Goal: Transaction & Acquisition: Book appointment/travel/reservation

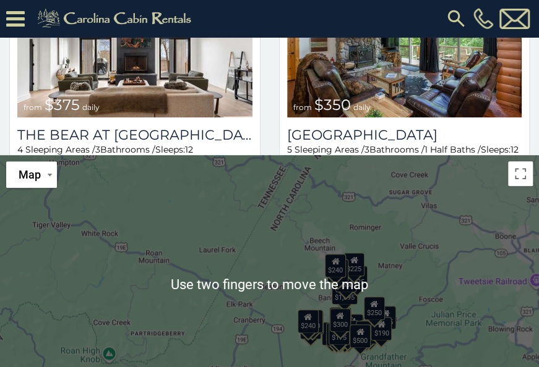
scroll to position [275, 0]
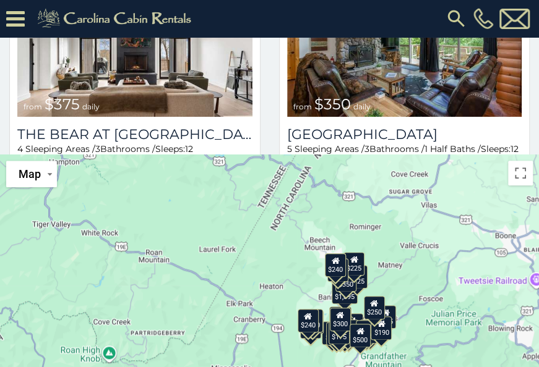
click at [461, 283] on div "$375 $350 $350 $200 $375 $195 $175 $265 $190 $290 $155 $175 $345 $1,095 $195 $2…" at bounding box center [269, 284] width 539 height 258
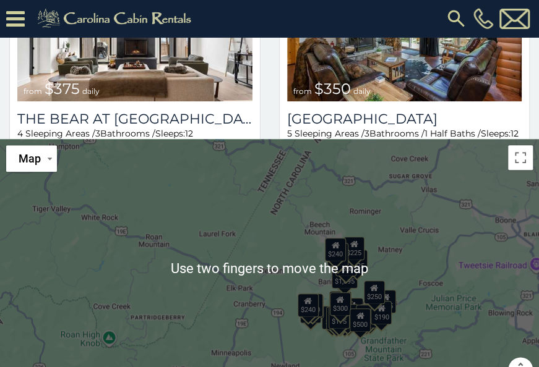
scroll to position [284, 0]
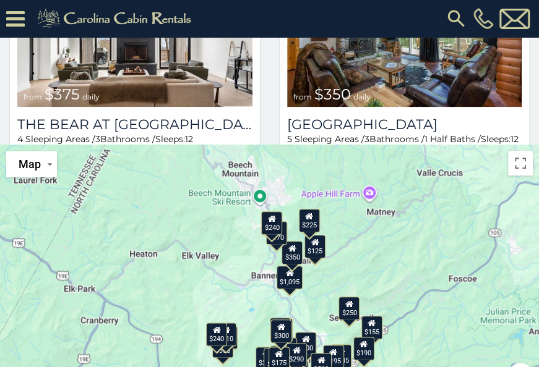
click at [321, 246] on div "$125" at bounding box center [314, 246] width 21 height 23
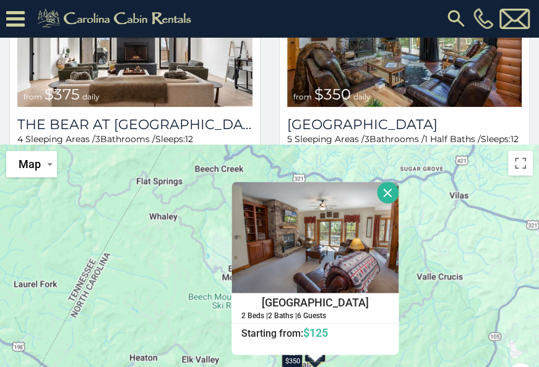
click at [391, 186] on button "Close" at bounding box center [387, 193] width 22 height 22
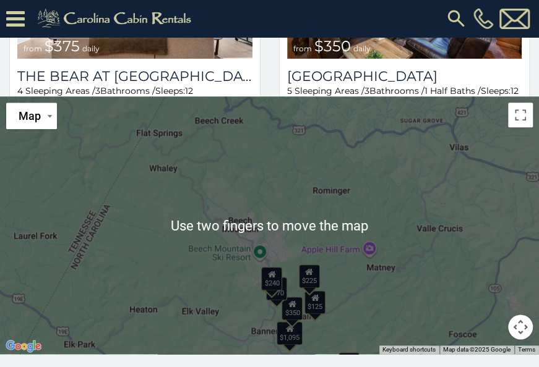
scroll to position [338, 0]
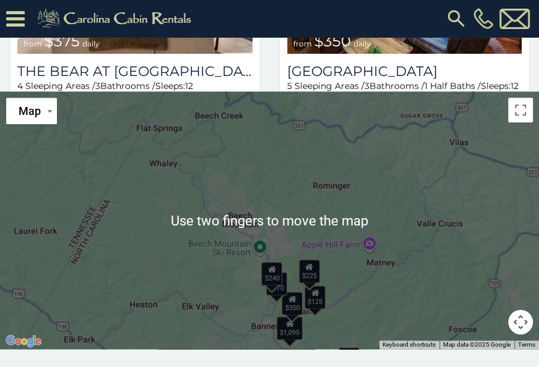
click at [310, 275] on div "$225" at bounding box center [308, 271] width 21 height 23
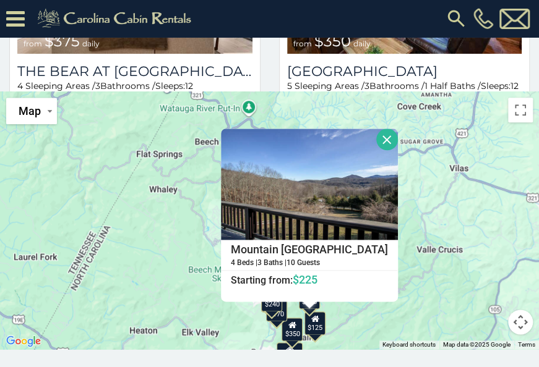
click at [382, 139] on button "Close" at bounding box center [387, 140] width 22 height 22
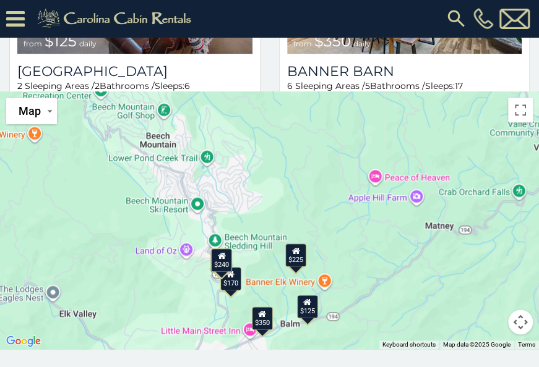
click at [215, 266] on div "$240" at bounding box center [220, 259] width 21 height 23
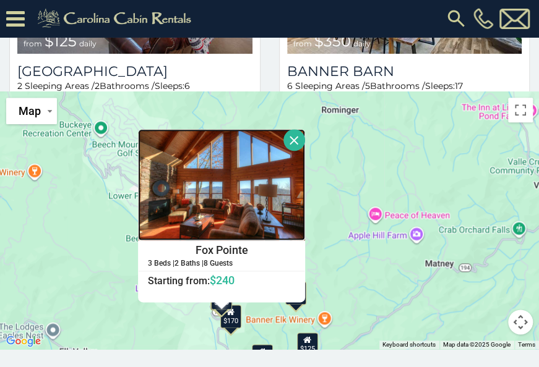
click at [271, 203] on img at bounding box center [221, 184] width 167 height 111
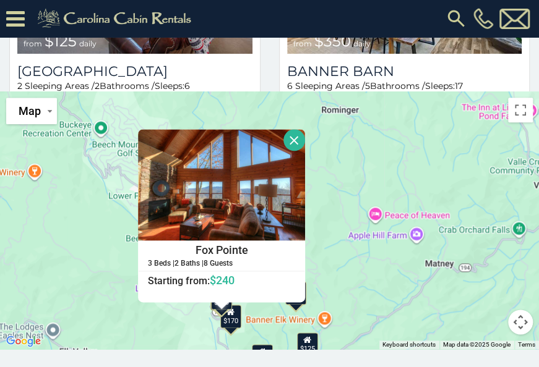
click at [381, 166] on div "$225 $300 $170 $240 $125 $350 $225 $300 $170 $240 Fox Pointe 3 Beds | 2 Baths |…" at bounding box center [269, 221] width 539 height 258
click at [292, 135] on button "Close" at bounding box center [294, 140] width 22 height 22
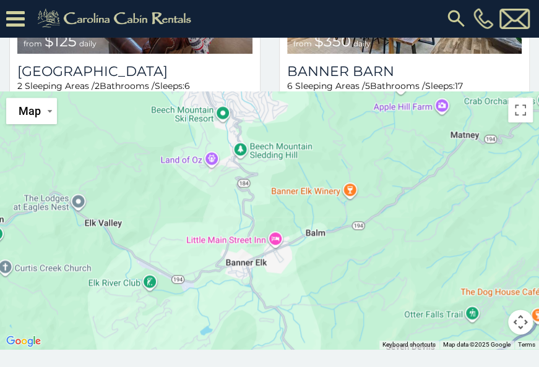
click at [355, 252] on div at bounding box center [269, 221] width 539 height 258
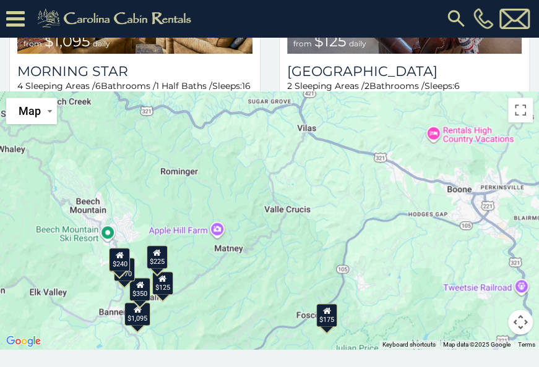
click at [331, 310] on div "$175" at bounding box center [325, 314] width 21 height 23
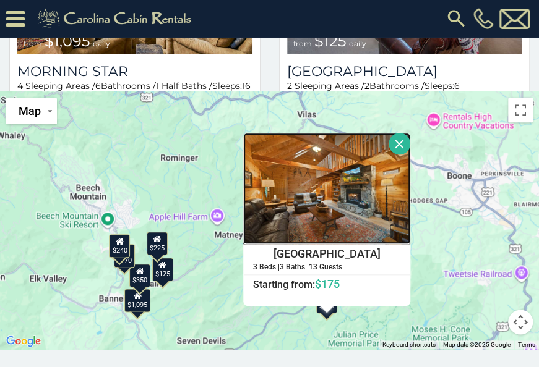
click at [344, 208] on img at bounding box center [326, 188] width 167 height 111
click at [399, 145] on button "Close" at bounding box center [399, 144] width 22 height 22
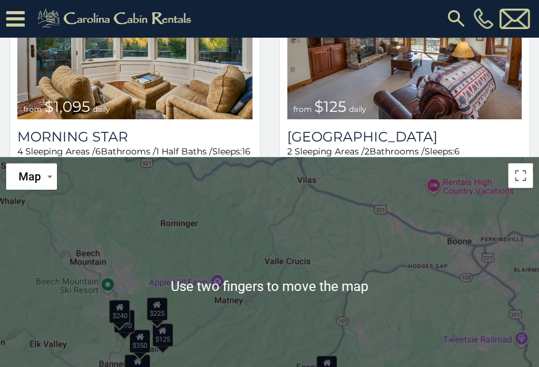
scroll to position [268, 0]
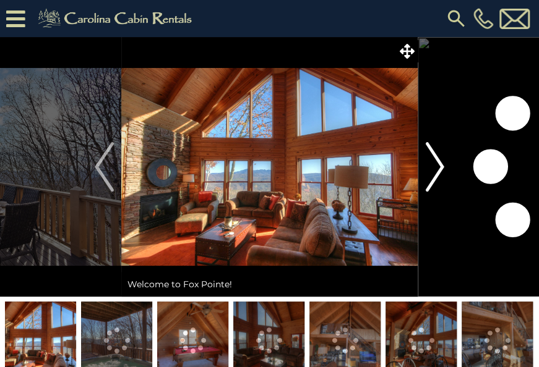
click at [440, 168] on img "Next" at bounding box center [434, 166] width 19 height 49
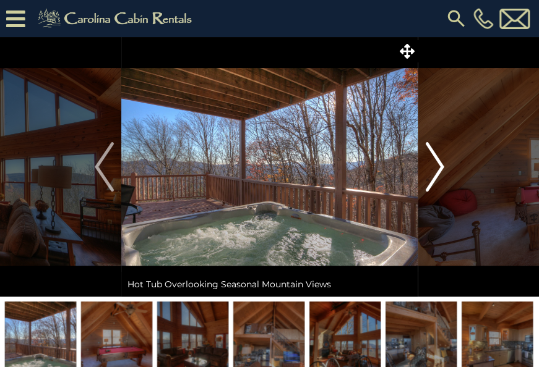
click at [437, 175] on img "Next" at bounding box center [434, 166] width 19 height 49
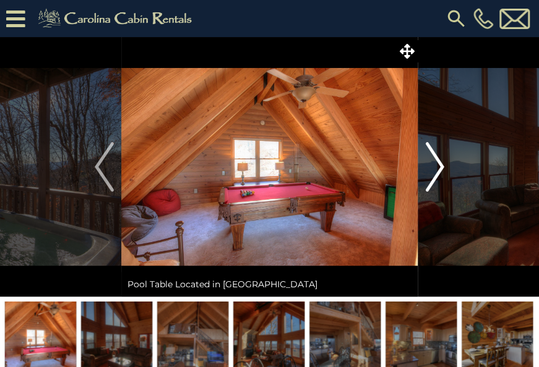
click at [444, 171] on button "Next" at bounding box center [434, 167] width 34 height 260
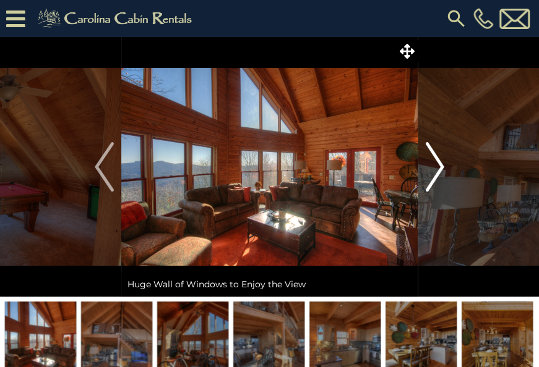
click at [440, 164] on img "Next" at bounding box center [434, 166] width 19 height 49
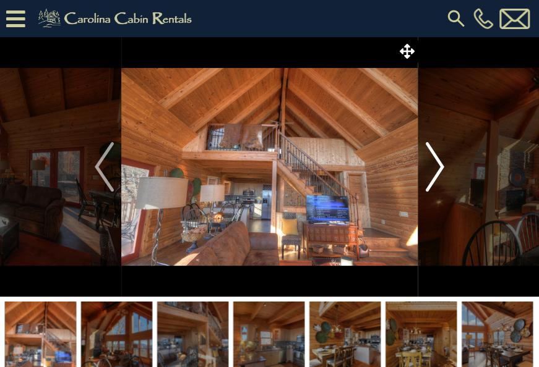
click at [437, 174] on img "Next" at bounding box center [434, 166] width 19 height 49
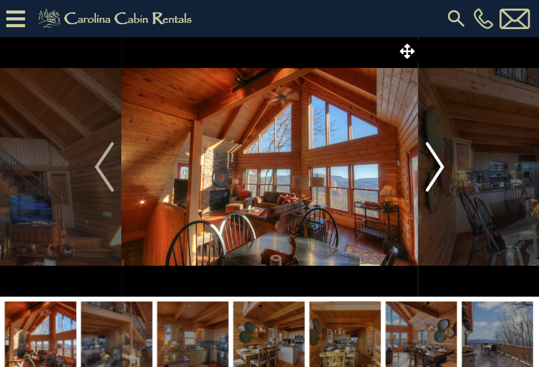
click at [445, 178] on button "Next" at bounding box center [434, 167] width 34 height 260
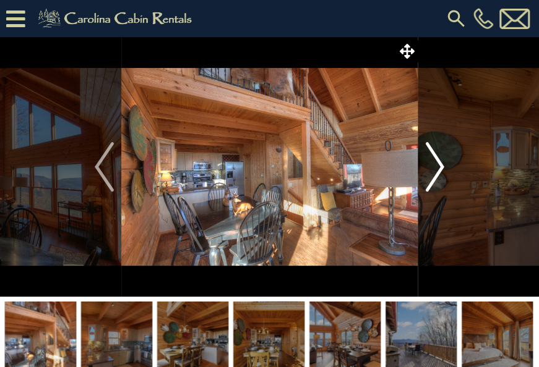
click at [439, 166] on img "Next" at bounding box center [434, 166] width 19 height 49
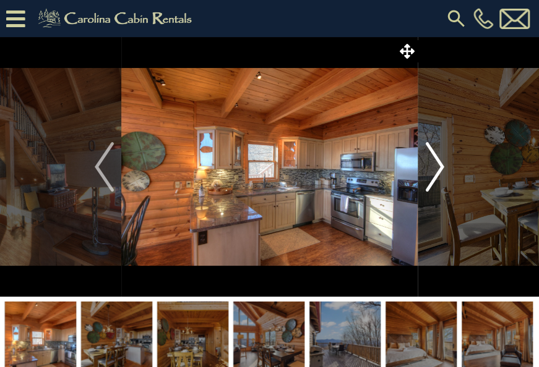
click at [443, 169] on img "Next" at bounding box center [434, 166] width 19 height 49
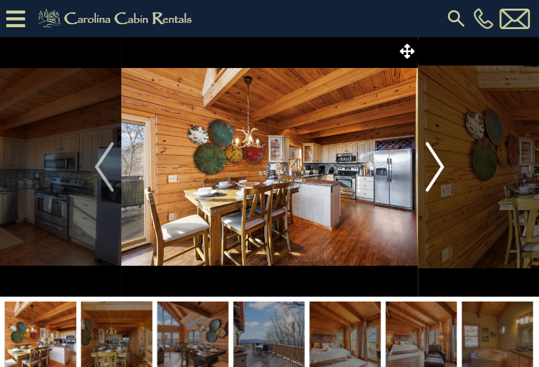
click at [442, 166] on img "Next" at bounding box center [434, 166] width 19 height 49
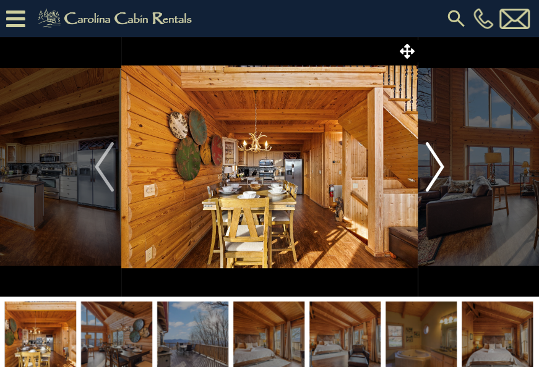
click at [445, 163] on button "Next" at bounding box center [434, 167] width 34 height 260
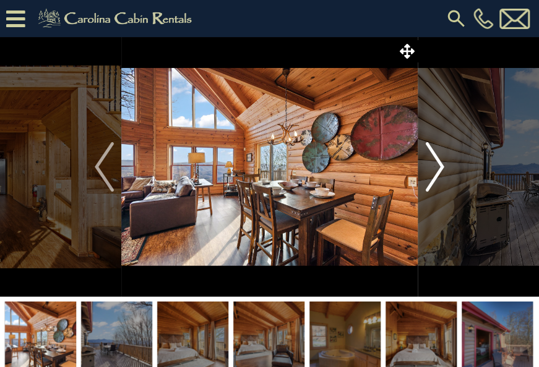
click at [447, 176] on button "Next" at bounding box center [434, 167] width 34 height 260
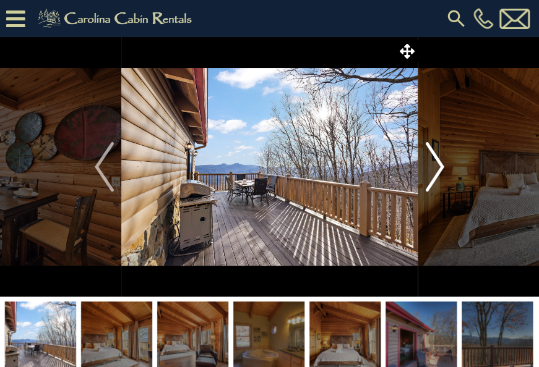
click at [440, 173] on img "Next" at bounding box center [434, 166] width 19 height 49
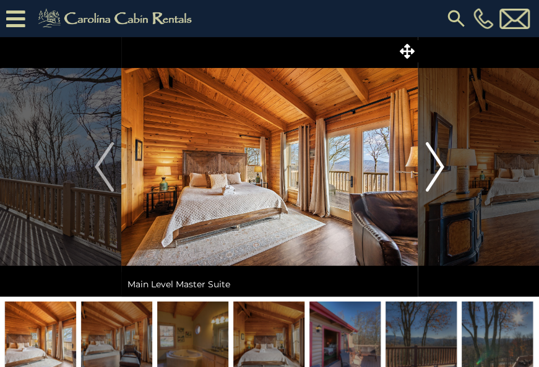
click at [442, 165] on img "Next" at bounding box center [434, 166] width 19 height 49
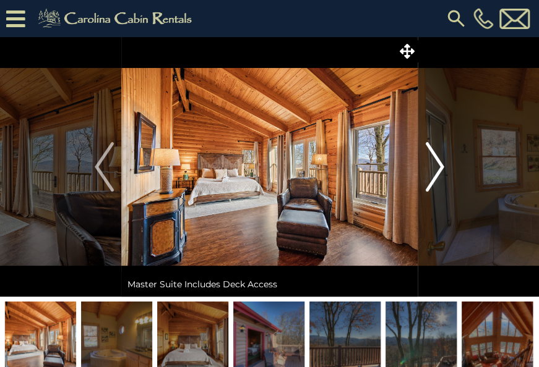
click at [440, 166] on img "Next" at bounding box center [434, 166] width 19 height 49
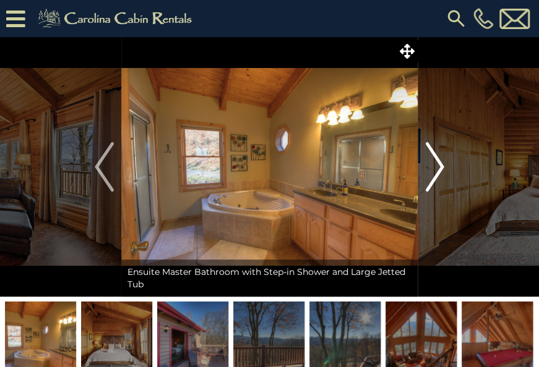
click at [435, 181] on img "Next" at bounding box center [434, 166] width 19 height 49
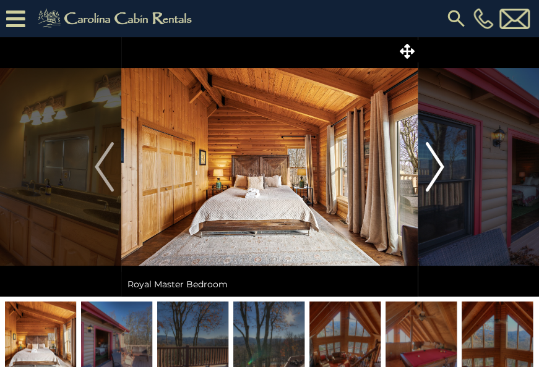
click at [437, 167] on img "Next" at bounding box center [434, 166] width 19 height 49
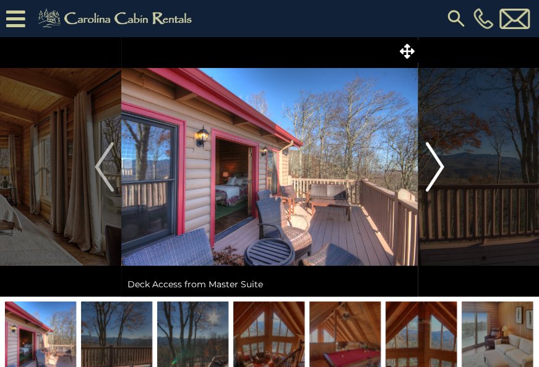
click at [435, 173] on img "Next" at bounding box center [434, 166] width 19 height 49
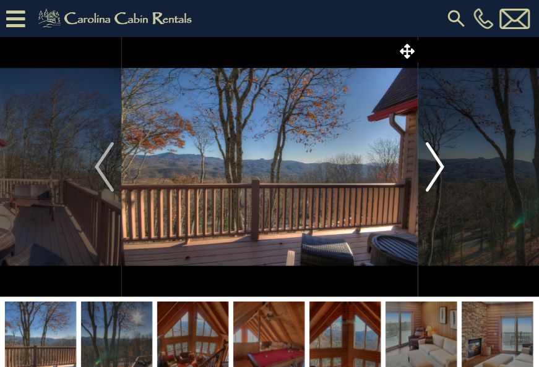
click at [442, 174] on img "Next" at bounding box center [434, 166] width 19 height 49
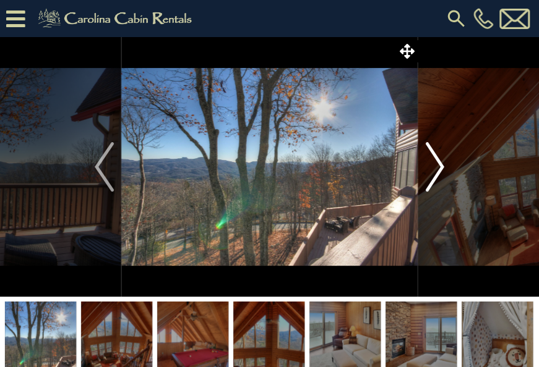
click at [434, 175] on img "Next" at bounding box center [434, 166] width 19 height 49
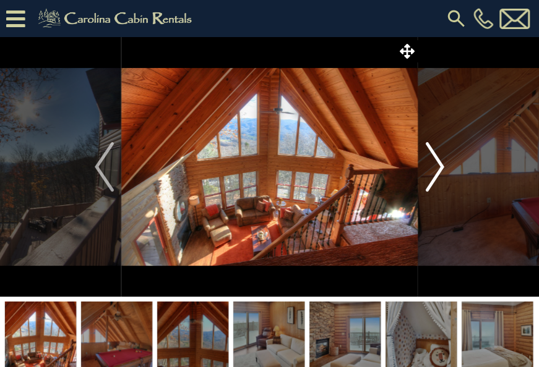
click at [440, 167] on img "Next" at bounding box center [434, 166] width 19 height 49
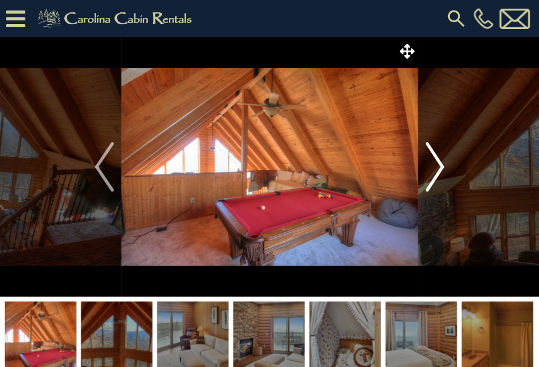
click at [441, 173] on img "Next" at bounding box center [434, 166] width 19 height 49
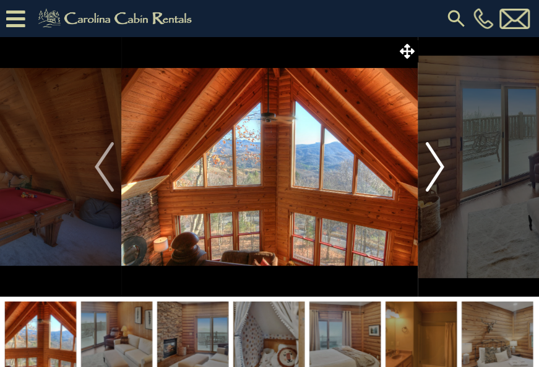
click at [441, 169] on img "Next" at bounding box center [434, 166] width 19 height 49
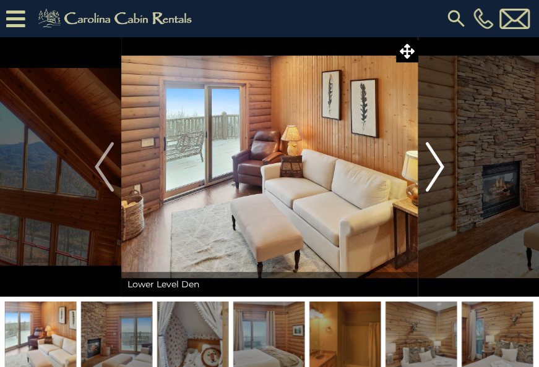
click at [443, 169] on img "Next" at bounding box center [434, 166] width 19 height 49
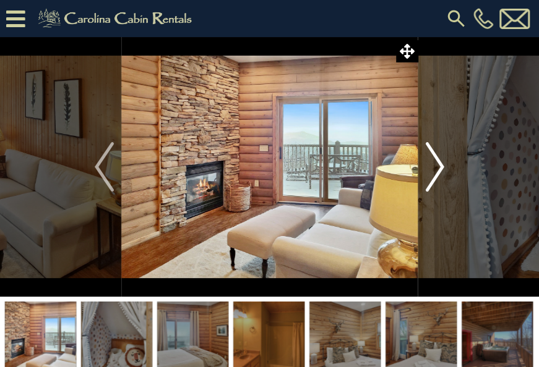
click at [442, 166] on img "Next" at bounding box center [434, 166] width 19 height 49
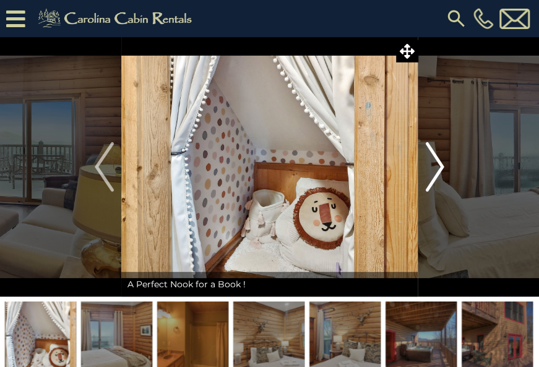
click at [444, 174] on button "Next" at bounding box center [434, 167] width 34 height 260
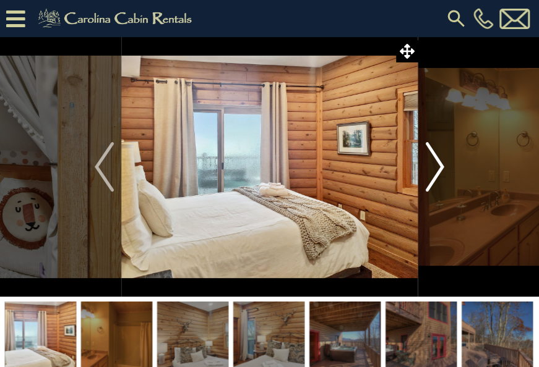
click at [446, 164] on button "Next" at bounding box center [434, 167] width 34 height 260
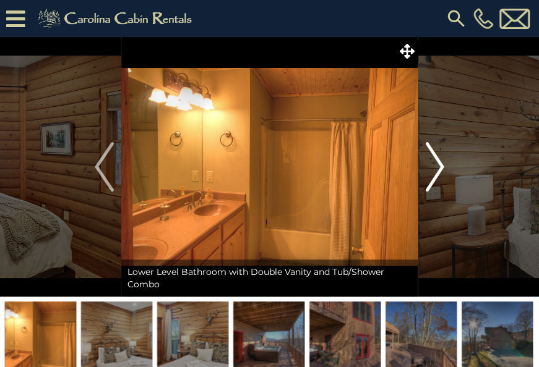
click at [442, 182] on img "Next" at bounding box center [434, 166] width 19 height 49
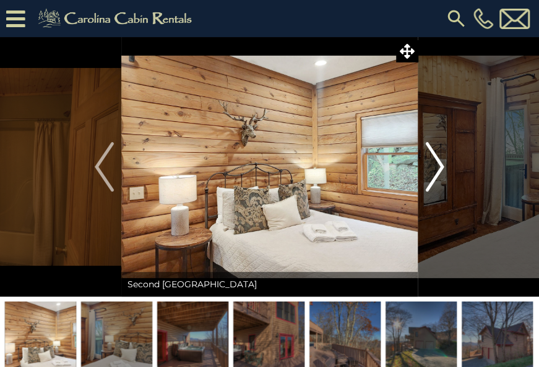
click at [438, 178] on img "Next" at bounding box center [434, 166] width 19 height 49
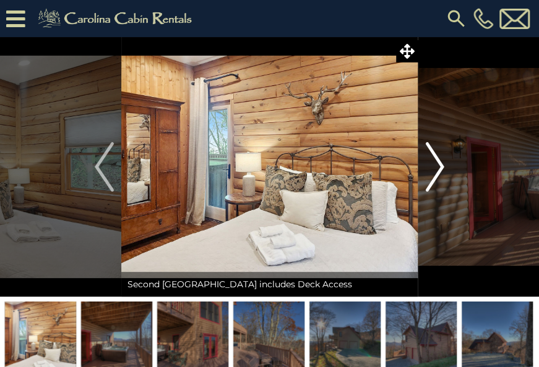
click at [441, 173] on img "Next" at bounding box center [434, 166] width 19 height 49
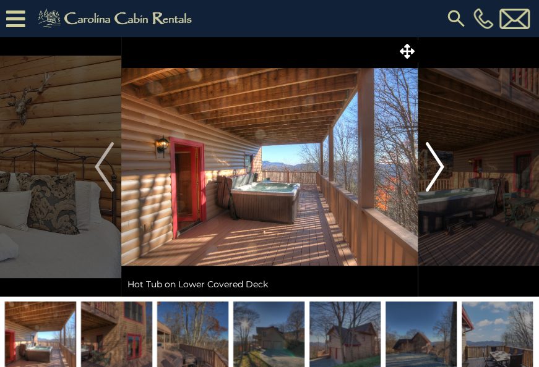
click at [443, 167] on button "Next" at bounding box center [434, 167] width 34 height 260
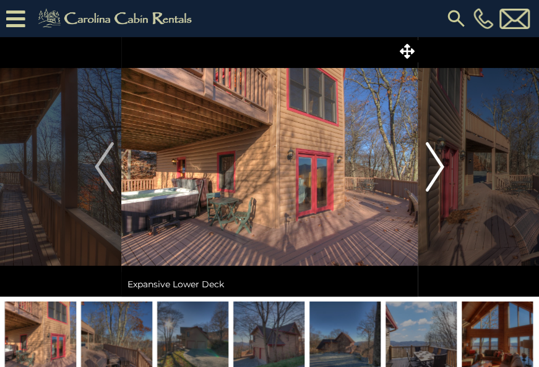
click at [439, 162] on img "Next" at bounding box center [434, 166] width 19 height 49
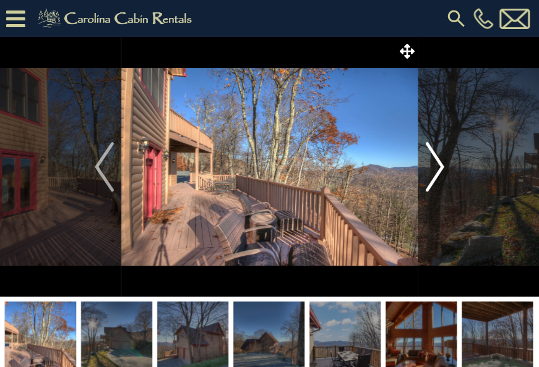
click at [438, 163] on img "Next" at bounding box center [434, 166] width 19 height 49
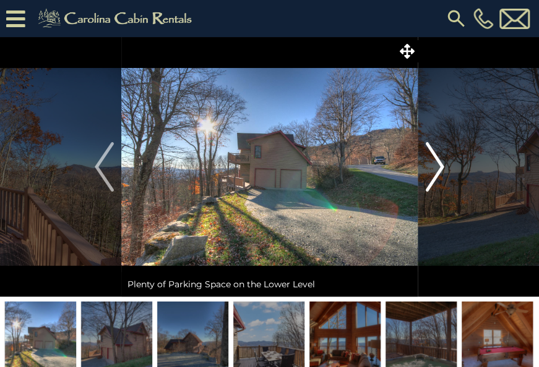
click at [433, 177] on img "Next" at bounding box center [434, 166] width 19 height 49
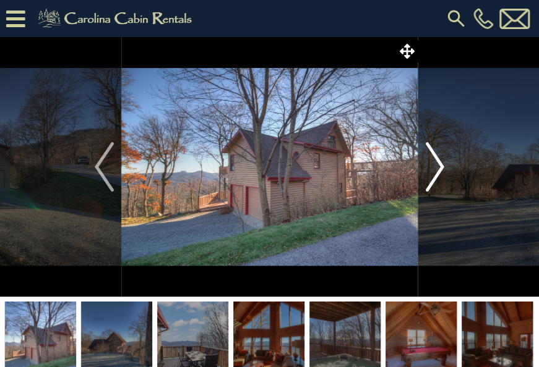
click at [435, 177] on img "Next" at bounding box center [434, 166] width 19 height 49
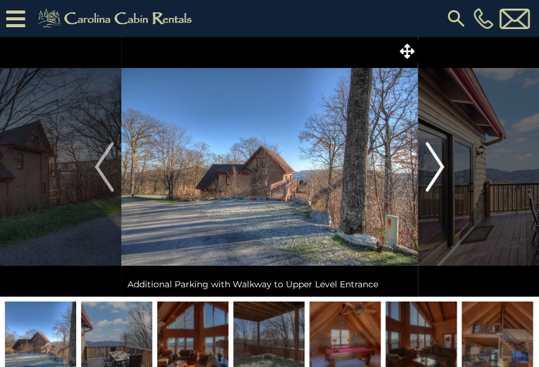
click at [444, 176] on button "Next" at bounding box center [434, 167] width 34 height 260
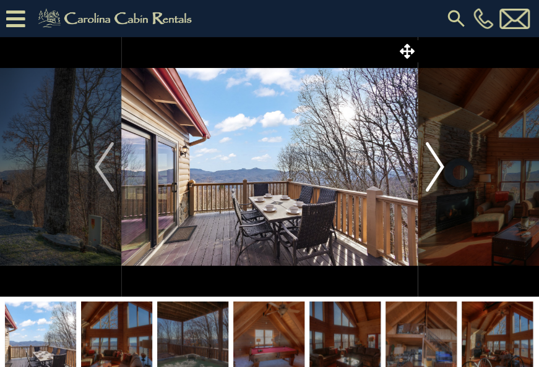
click at [442, 177] on img "Next" at bounding box center [434, 166] width 19 height 49
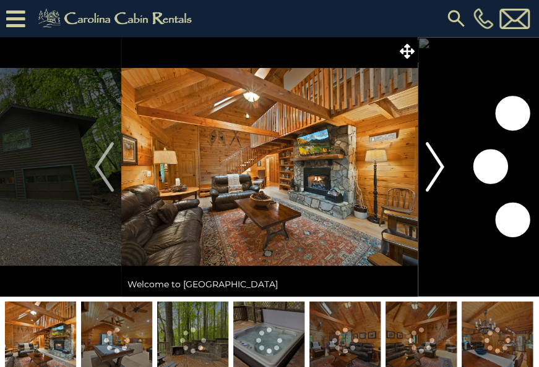
click at [435, 177] on img "Next" at bounding box center [434, 166] width 19 height 49
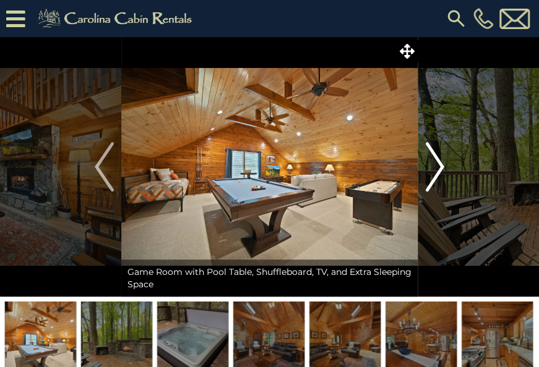
click at [439, 168] on img "Next" at bounding box center [434, 166] width 19 height 49
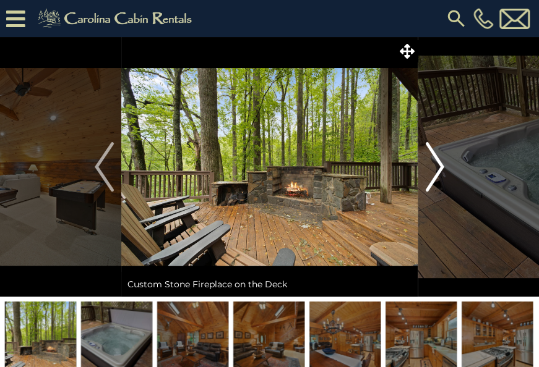
click at [446, 171] on button "Next" at bounding box center [434, 167] width 34 height 260
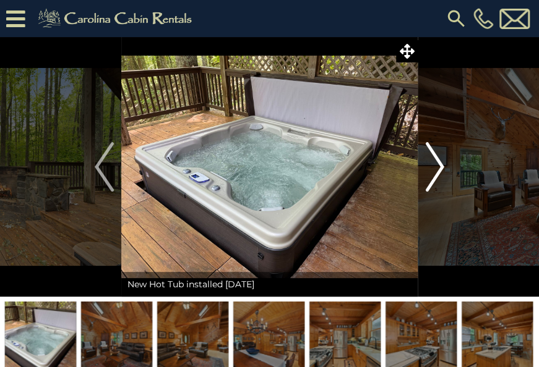
click at [440, 172] on img "Next" at bounding box center [434, 166] width 19 height 49
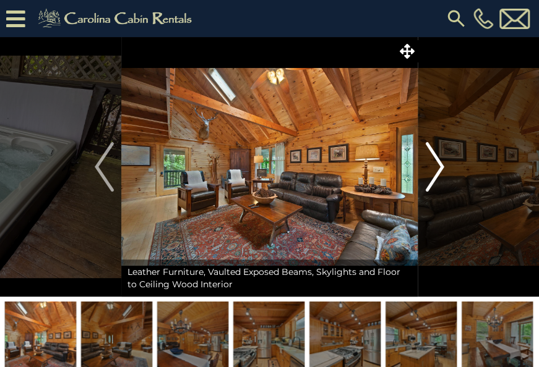
click at [438, 171] on img "Next" at bounding box center [434, 166] width 19 height 49
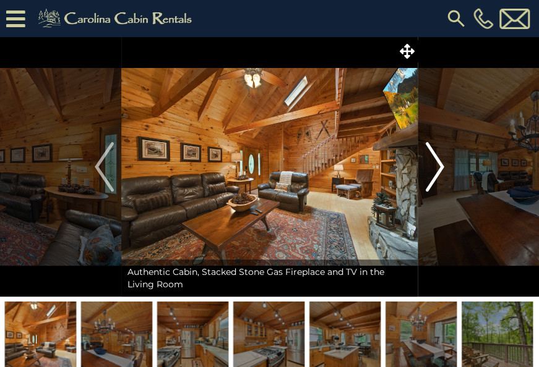
click at [442, 172] on img "Next" at bounding box center [434, 166] width 19 height 49
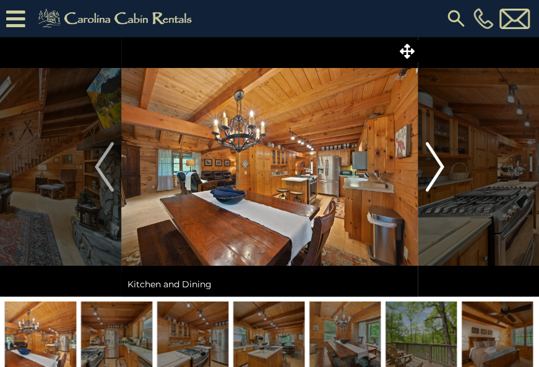
click at [437, 162] on img "Next" at bounding box center [434, 166] width 19 height 49
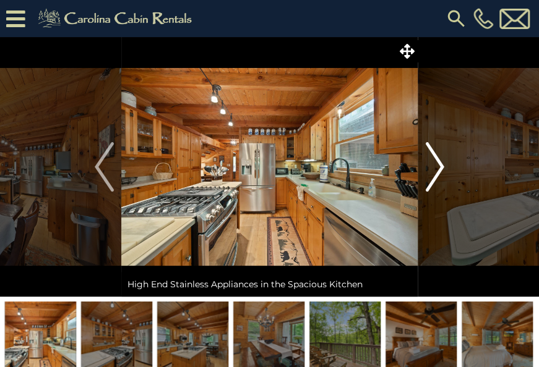
click at [440, 173] on img "Next" at bounding box center [434, 166] width 19 height 49
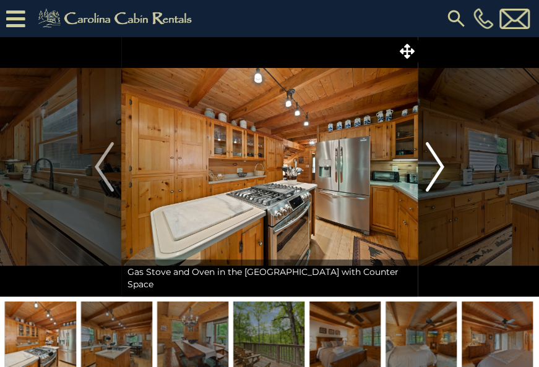
click at [441, 167] on img "Next" at bounding box center [434, 166] width 19 height 49
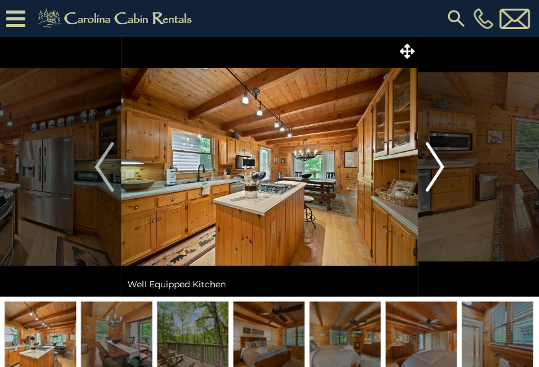
click at [442, 171] on img "Next" at bounding box center [434, 166] width 19 height 49
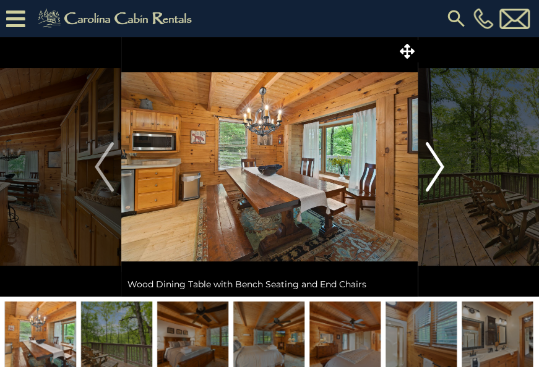
click at [430, 163] on img "Next" at bounding box center [434, 166] width 19 height 49
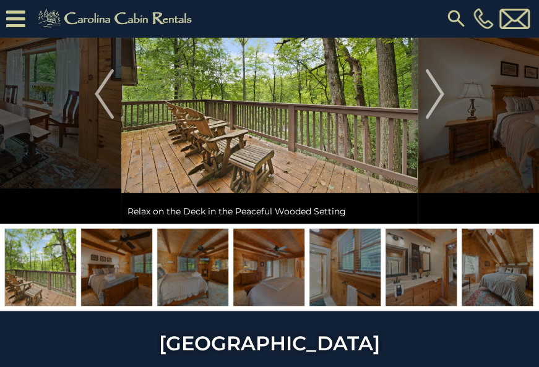
scroll to position [103, 0]
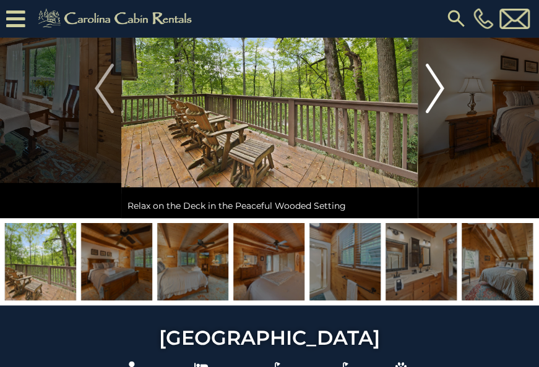
click at [438, 95] on img "Next" at bounding box center [434, 88] width 19 height 49
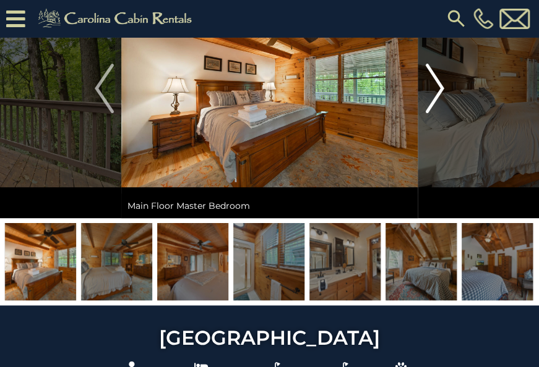
click at [440, 91] on img "Next" at bounding box center [434, 88] width 19 height 49
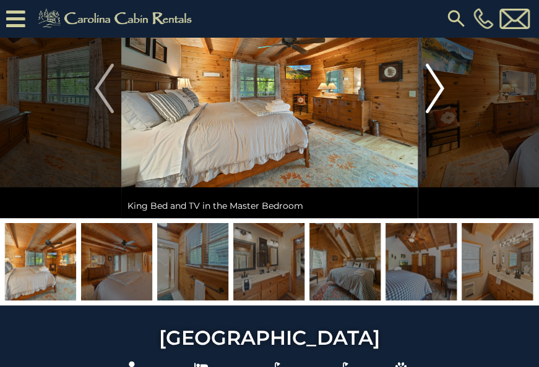
click at [438, 93] on img "Next" at bounding box center [434, 88] width 19 height 49
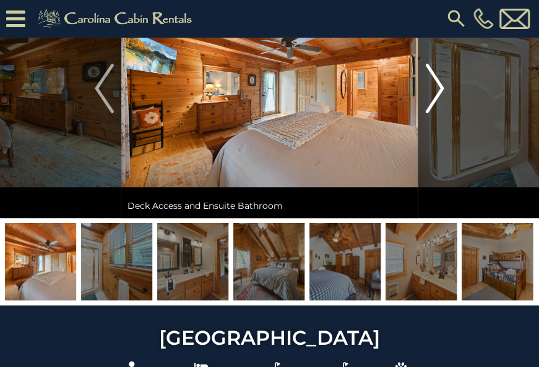
click at [435, 93] on img "Next" at bounding box center [434, 88] width 19 height 49
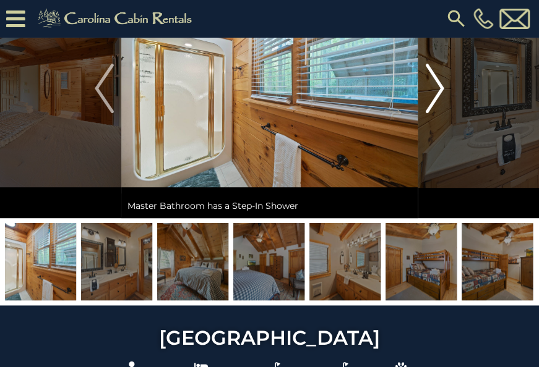
click at [441, 94] on img "Next" at bounding box center [434, 88] width 19 height 49
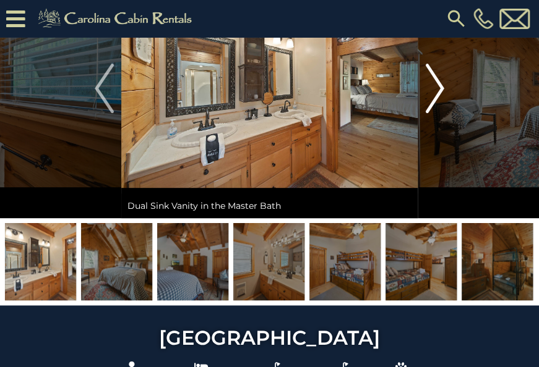
click at [442, 95] on img "Next" at bounding box center [434, 88] width 19 height 49
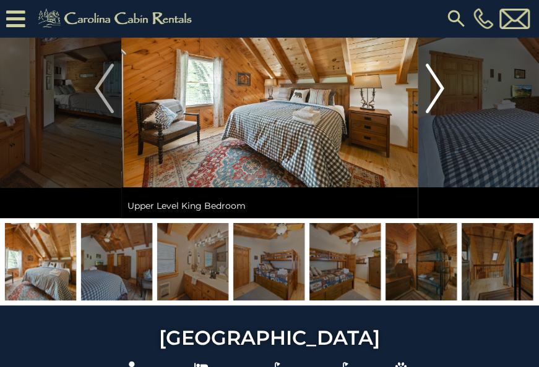
click at [440, 88] on img "Next" at bounding box center [434, 88] width 19 height 49
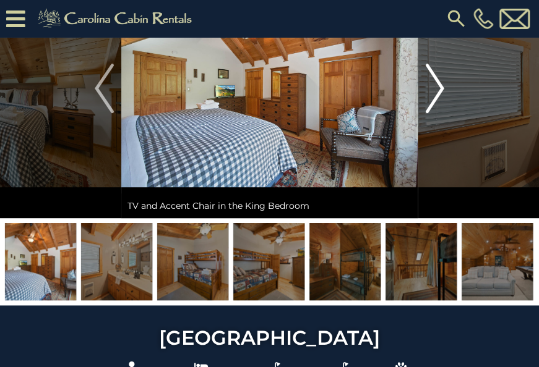
click at [443, 93] on button "Next" at bounding box center [434, 89] width 34 height 260
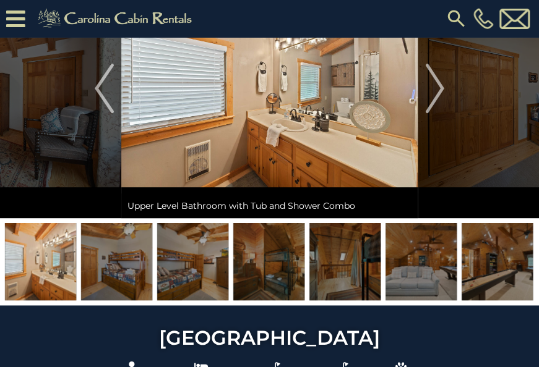
click at [432, 90] on img "Next" at bounding box center [434, 88] width 19 height 49
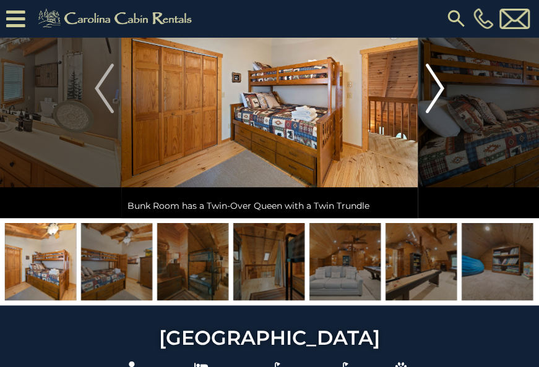
click at [433, 95] on img "Next" at bounding box center [434, 88] width 19 height 49
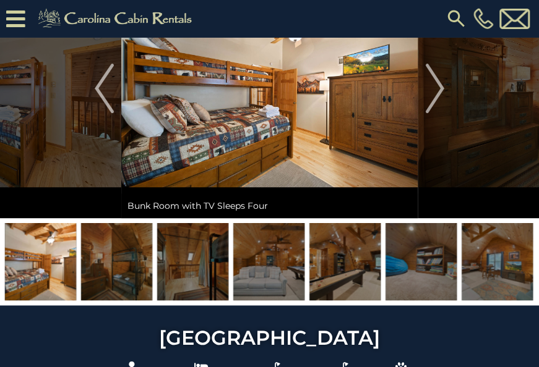
click at [435, 93] on img "Next" at bounding box center [434, 88] width 19 height 49
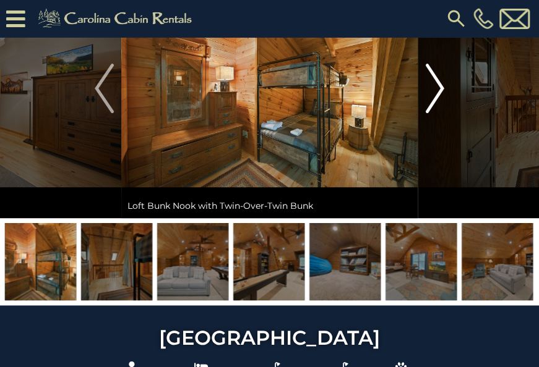
click at [433, 85] on img "Next" at bounding box center [434, 88] width 19 height 49
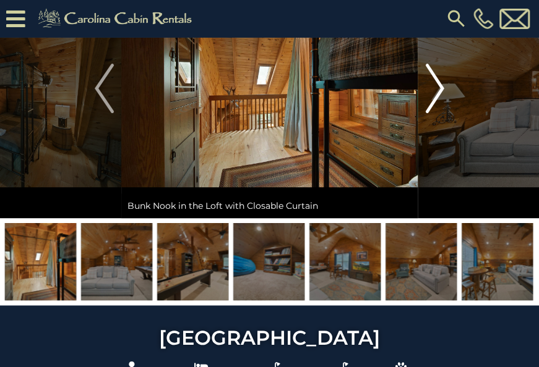
click at [444, 95] on button "Next" at bounding box center [434, 89] width 34 height 260
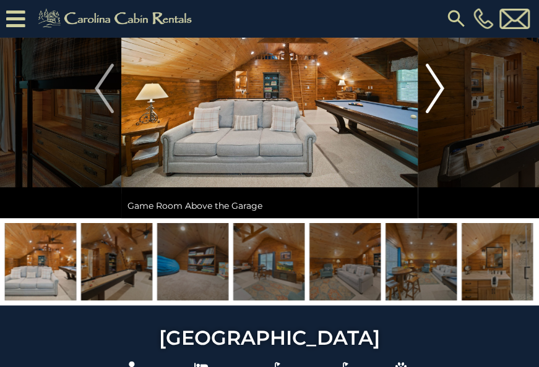
click at [448, 82] on button "Next" at bounding box center [434, 89] width 34 height 260
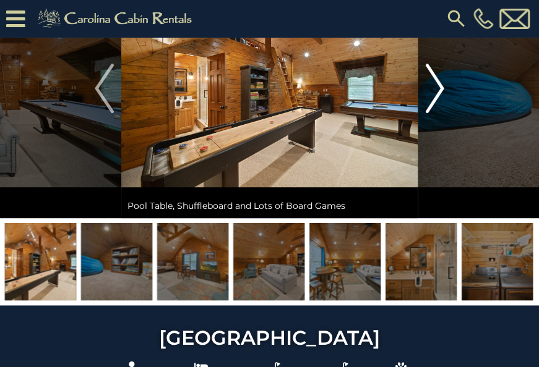
click at [443, 92] on img "Next" at bounding box center [434, 88] width 19 height 49
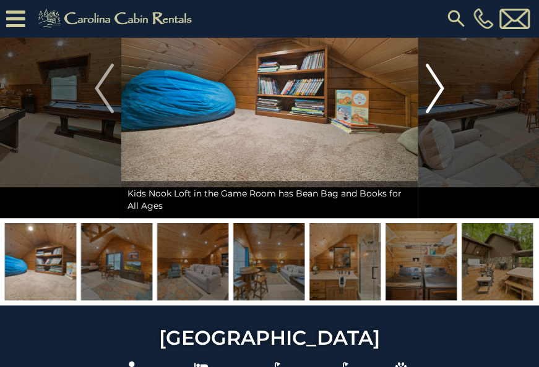
click at [448, 81] on button "Next" at bounding box center [434, 89] width 34 height 260
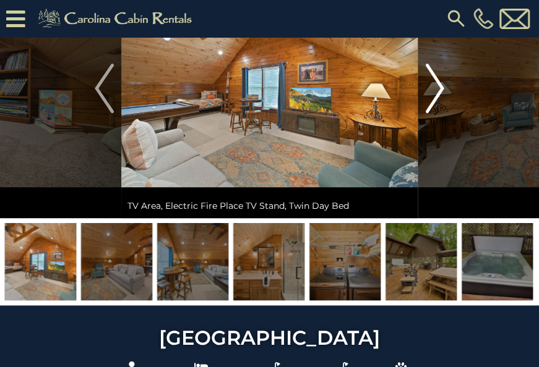
click at [444, 83] on button "Next" at bounding box center [434, 89] width 34 height 260
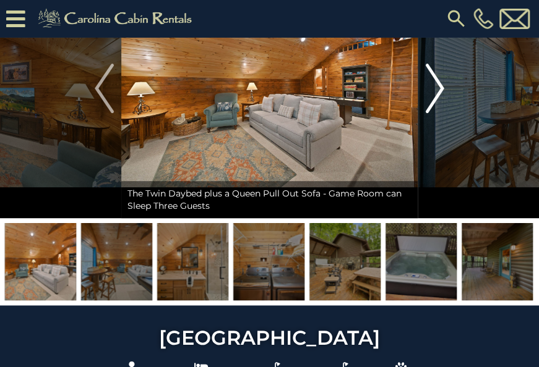
click at [443, 90] on img "Next" at bounding box center [434, 88] width 19 height 49
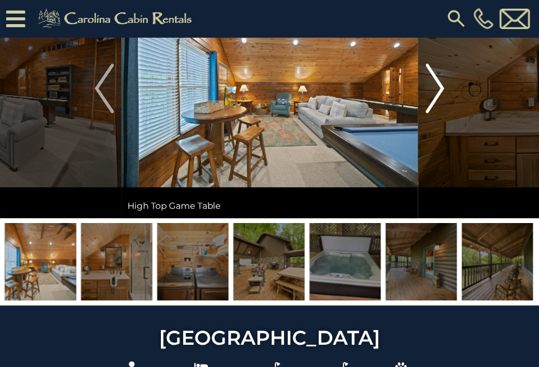
click at [440, 89] on img "Next" at bounding box center [434, 88] width 19 height 49
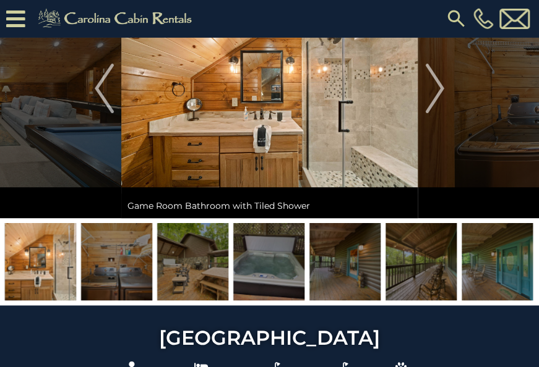
click at [437, 90] on img "Next" at bounding box center [434, 88] width 19 height 49
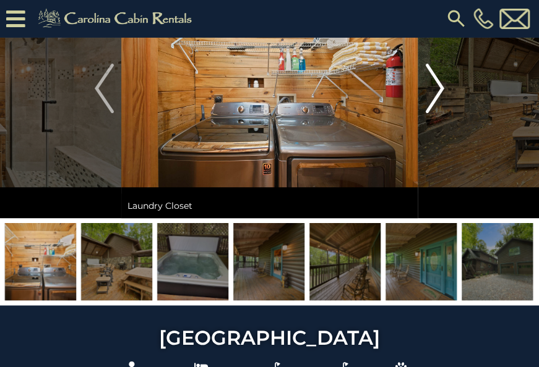
click at [443, 87] on img "Next" at bounding box center [434, 88] width 19 height 49
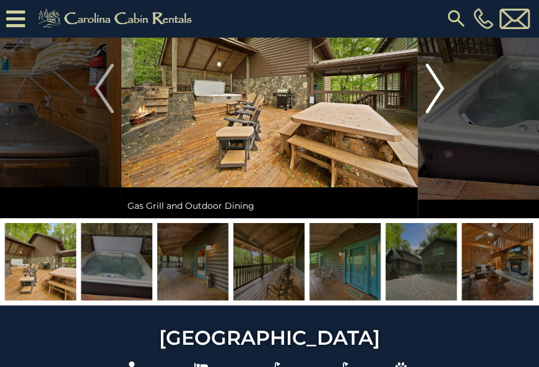
click at [433, 101] on img "Next" at bounding box center [434, 88] width 19 height 49
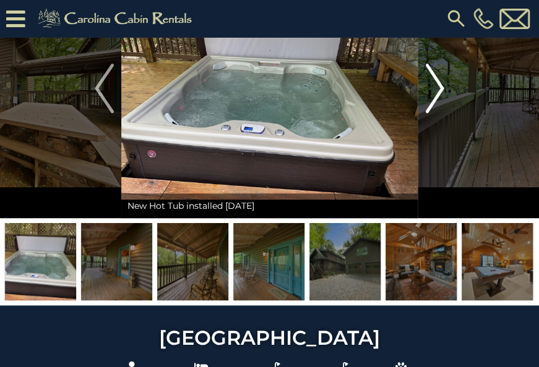
click at [442, 95] on img "Next" at bounding box center [434, 88] width 19 height 49
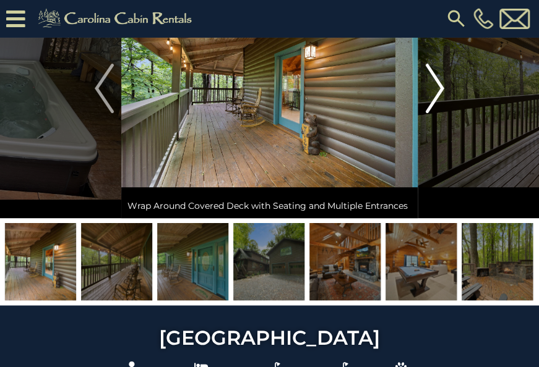
click at [442, 84] on img "Next" at bounding box center [434, 88] width 19 height 49
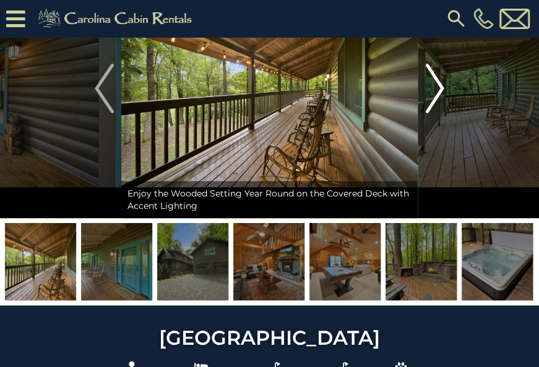
click at [440, 84] on img "Next" at bounding box center [434, 88] width 19 height 49
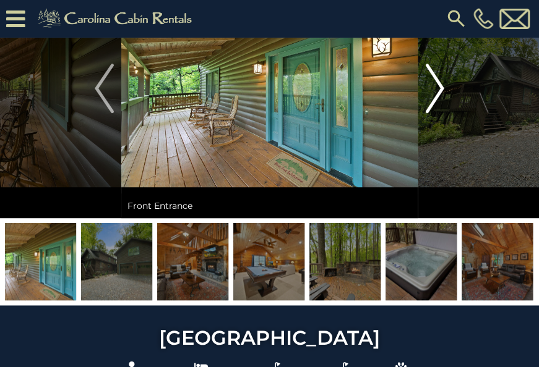
click at [444, 92] on button "Next" at bounding box center [434, 89] width 34 height 260
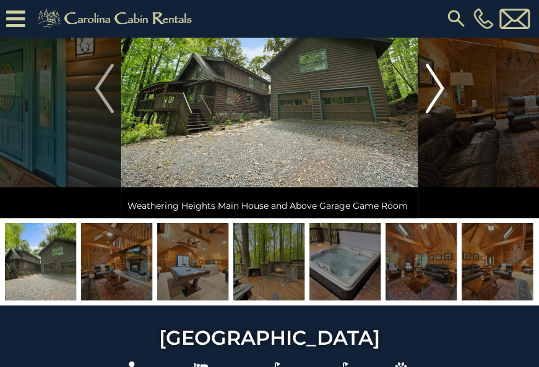
click at [437, 92] on img "Next" at bounding box center [434, 88] width 19 height 49
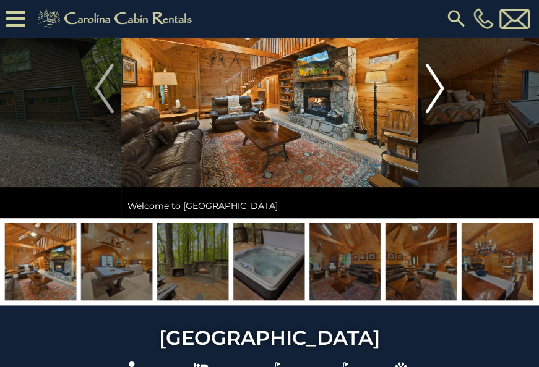
click at [448, 87] on button "Next" at bounding box center [434, 89] width 34 height 260
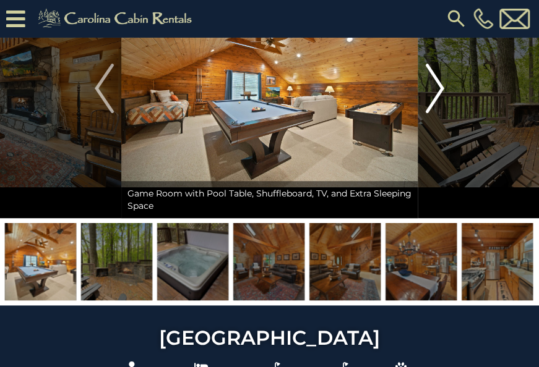
click at [443, 100] on img "Next" at bounding box center [434, 88] width 19 height 49
